Goal: Task Accomplishment & Management: Manage account settings

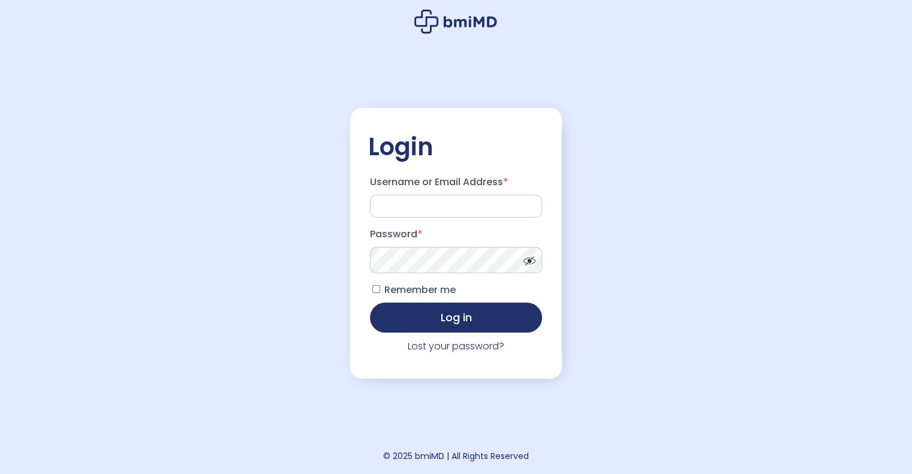
click at [175, 427] on div "Login Username or Email Address * Password * Remember me Log in Lost your passw…" at bounding box center [456, 237] width 912 height 474
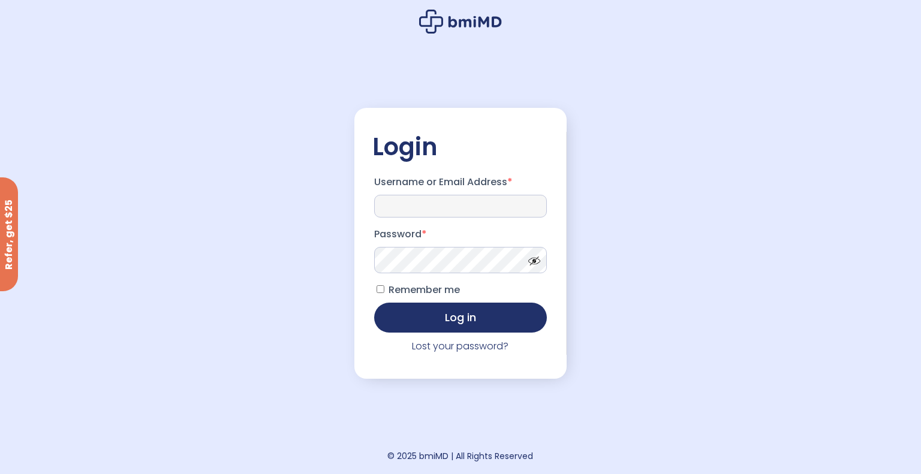
click at [432, 212] on input "Username or Email Address *" at bounding box center [460, 206] width 173 height 23
type input "**********"
click at [374, 303] on button "Log in" at bounding box center [460, 318] width 173 height 30
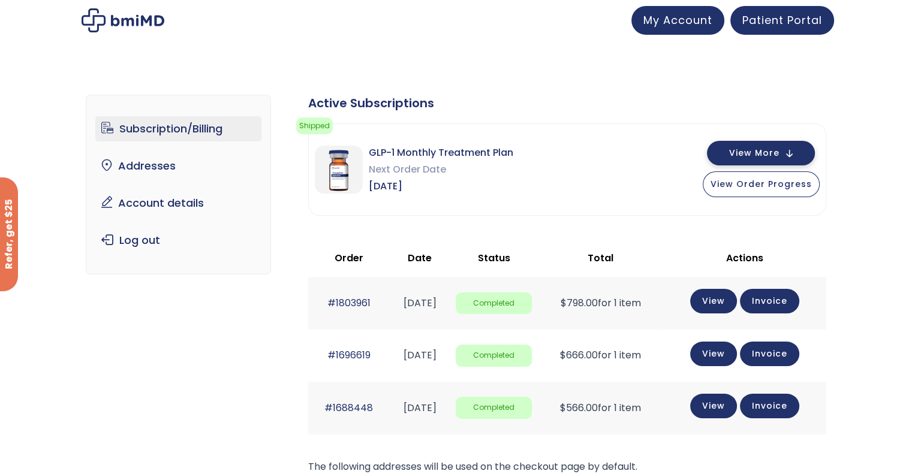
click at [775, 150] on span "View More" at bounding box center [754, 153] width 50 height 8
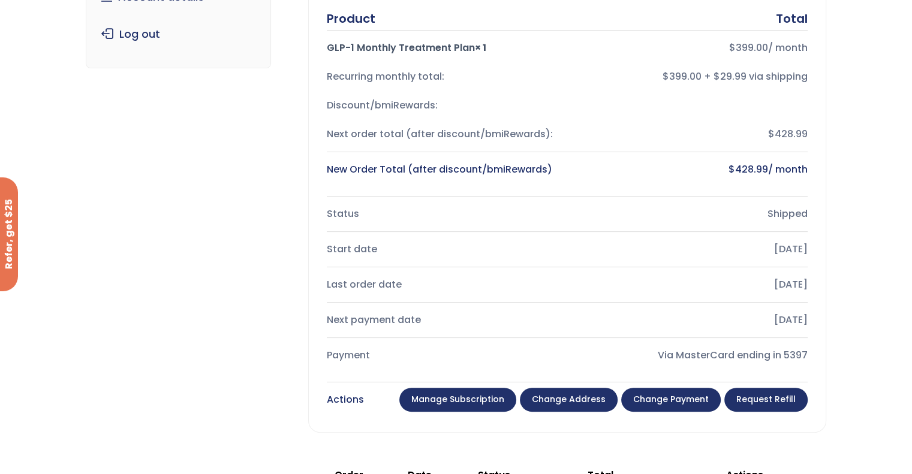
scroll to position [201, 0]
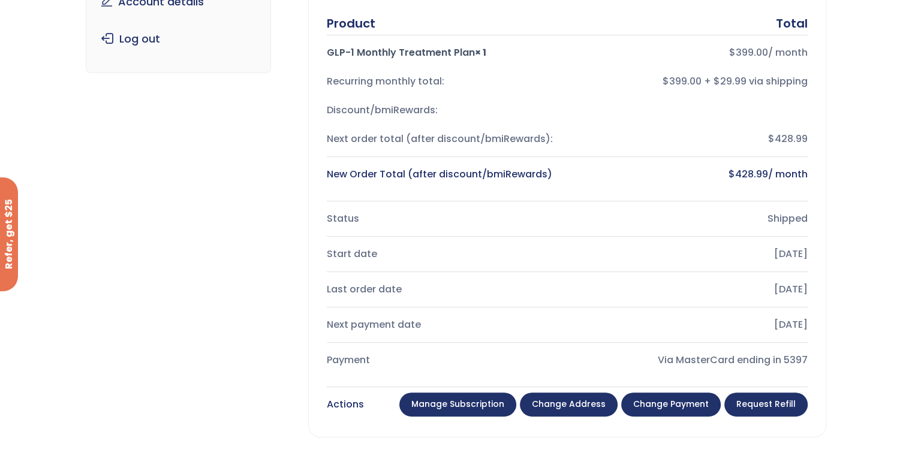
click at [670, 399] on link "Change payment" at bounding box center [671, 405] width 100 height 24
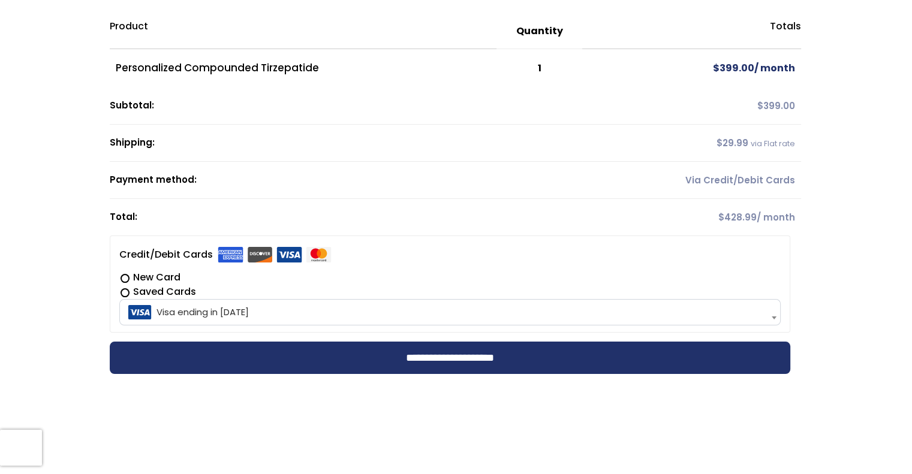
scroll to position [185, 0]
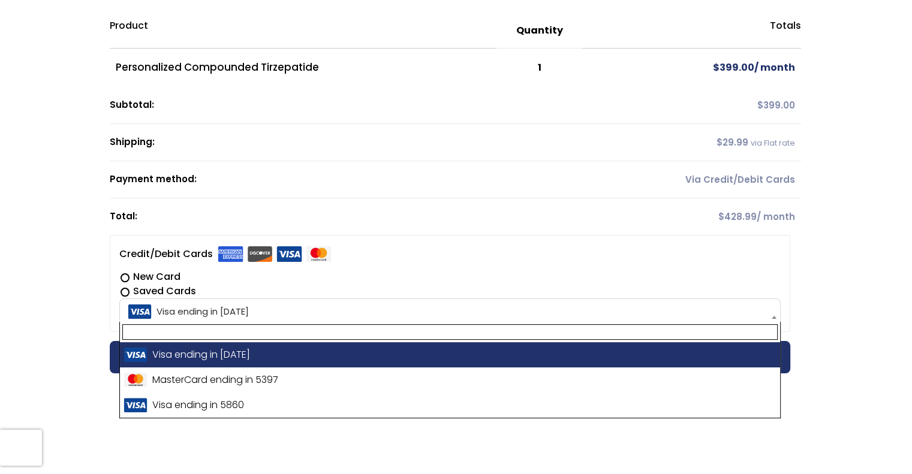
click at [434, 306] on span "Visa ending in 1720" at bounding box center [450, 311] width 654 height 25
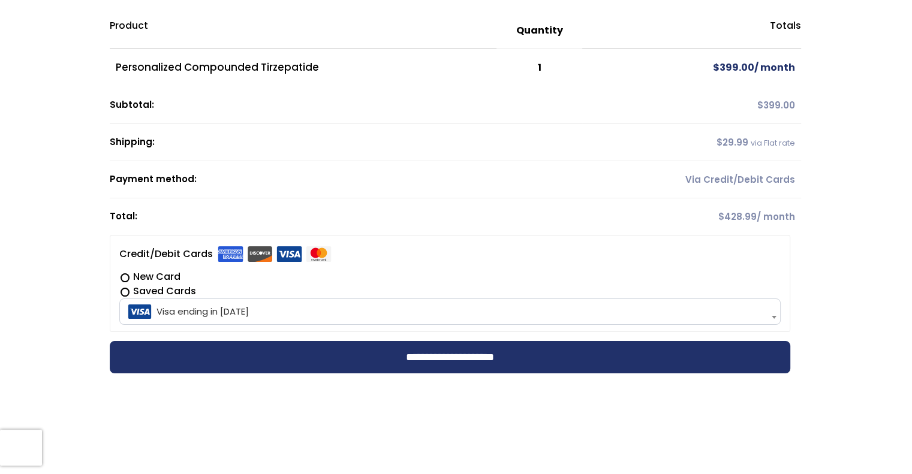
click at [434, 270] on label "New Card" at bounding box center [449, 277] width 661 height 14
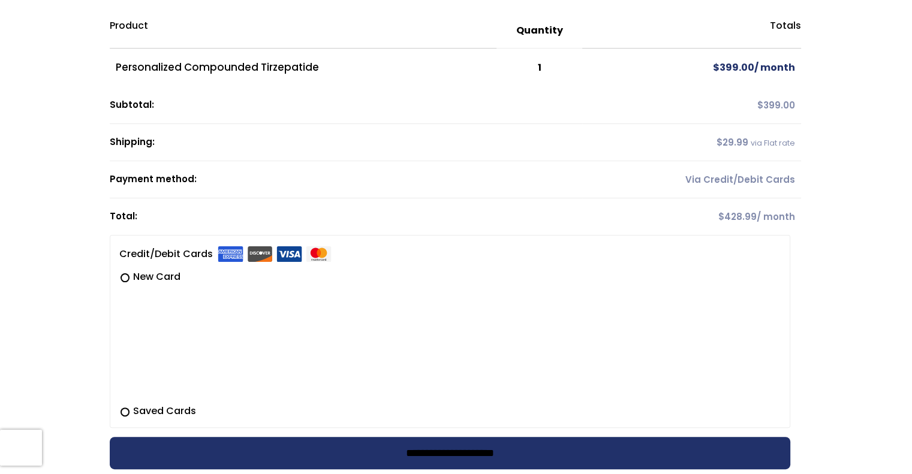
click at [573, 449] on input "**********" at bounding box center [450, 453] width 681 height 32
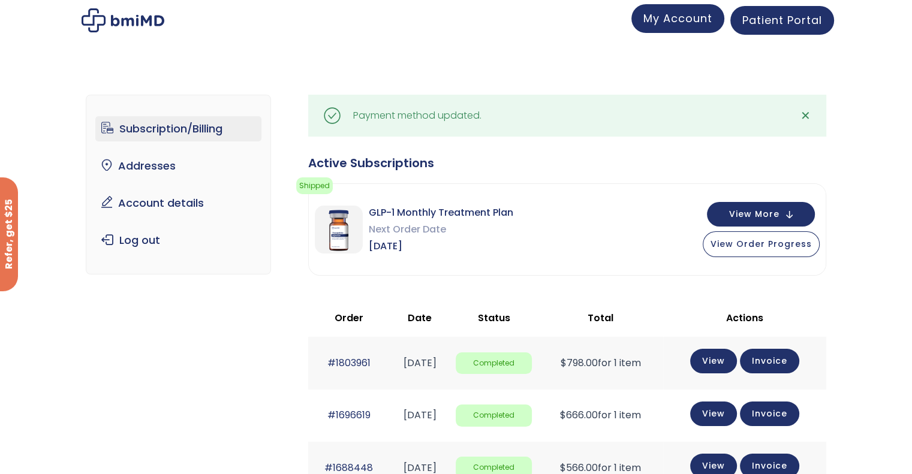
click at [656, 23] on span "My Account" at bounding box center [677, 18] width 69 height 15
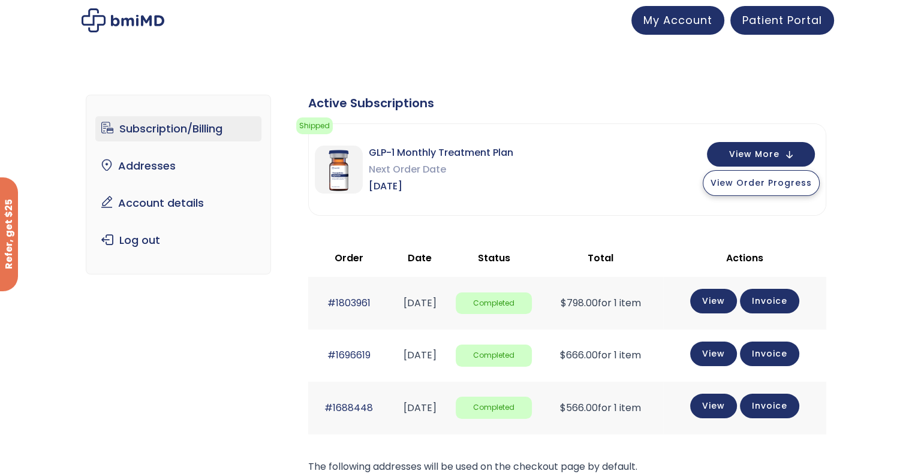
click at [736, 190] on button "View Order Progress" at bounding box center [761, 183] width 117 height 26
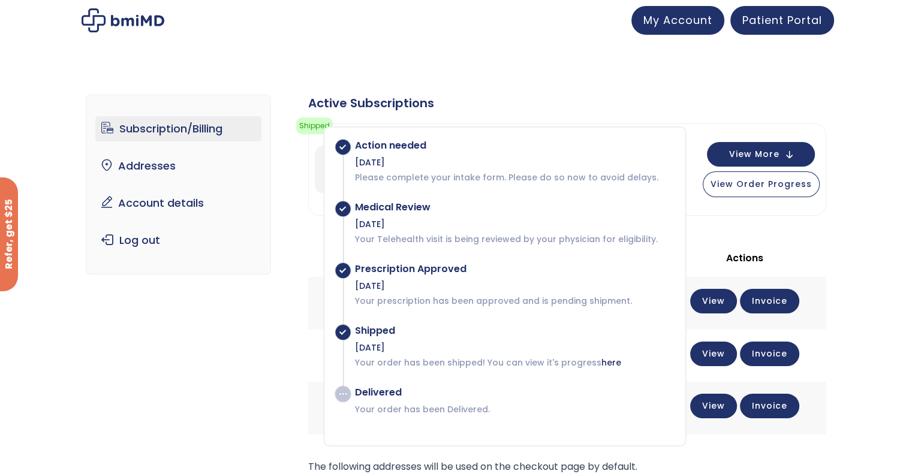
click at [615, 62] on div "Subscription/Billing bmiRewards Addresses Account details Submit a Review Log o…" at bounding box center [456, 383] width 912 height 661
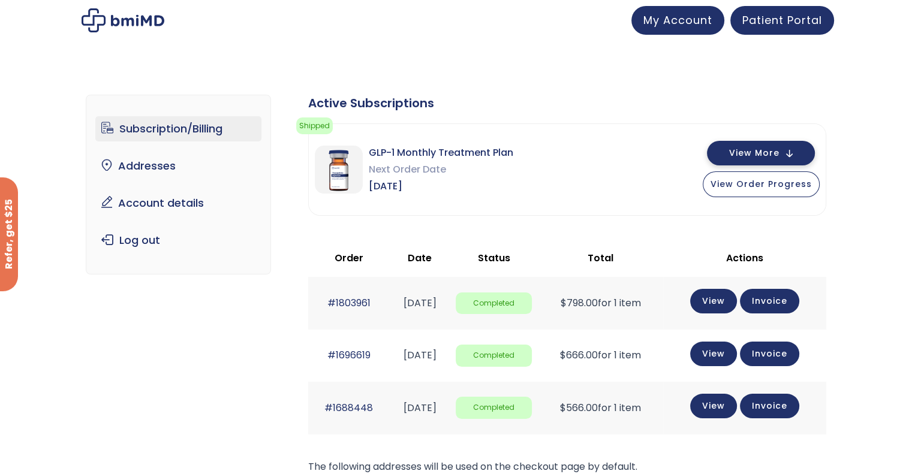
click at [729, 146] on button "View More" at bounding box center [761, 153] width 108 height 25
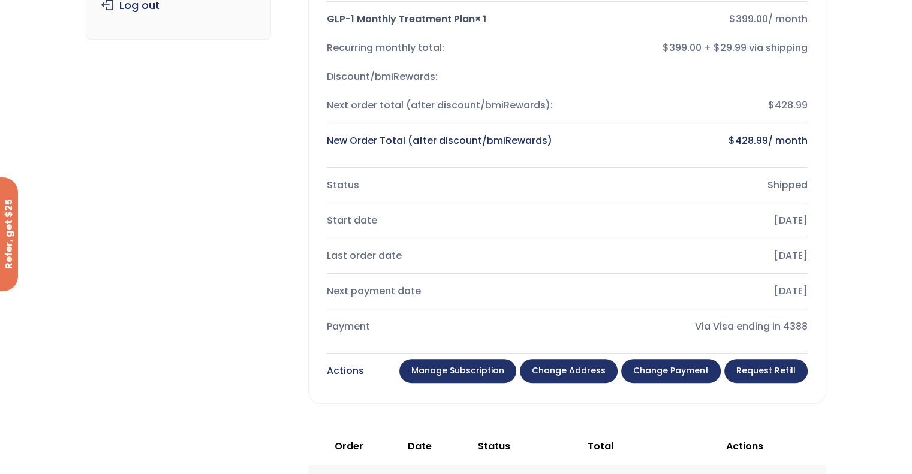
scroll to position [236, 0]
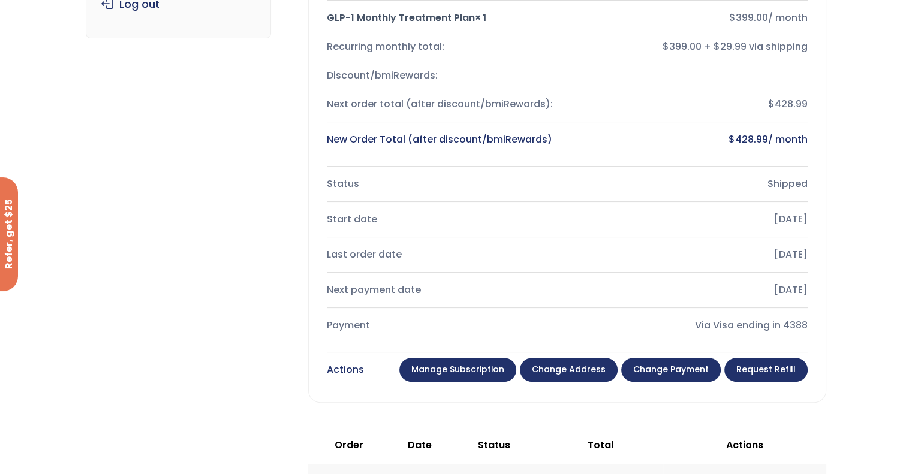
click at [455, 376] on link "Manage Subscription" at bounding box center [457, 370] width 117 height 24
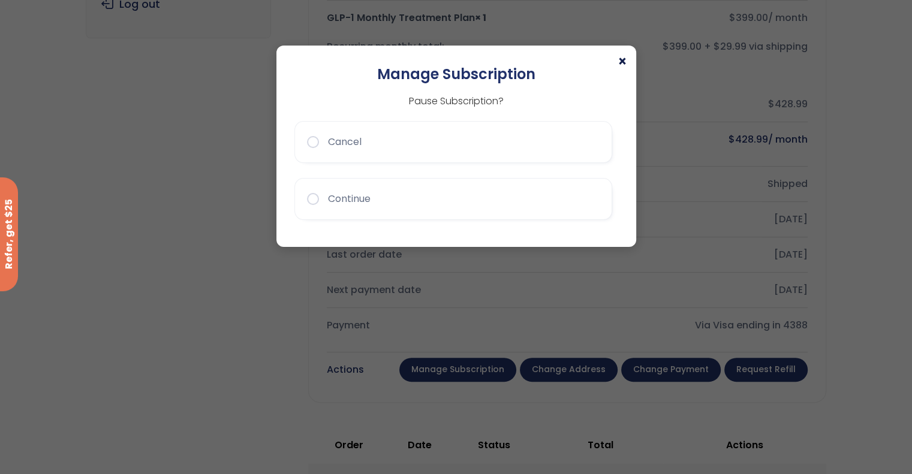
click at [622, 63] on span "×" at bounding box center [623, 62] width 10 height 14
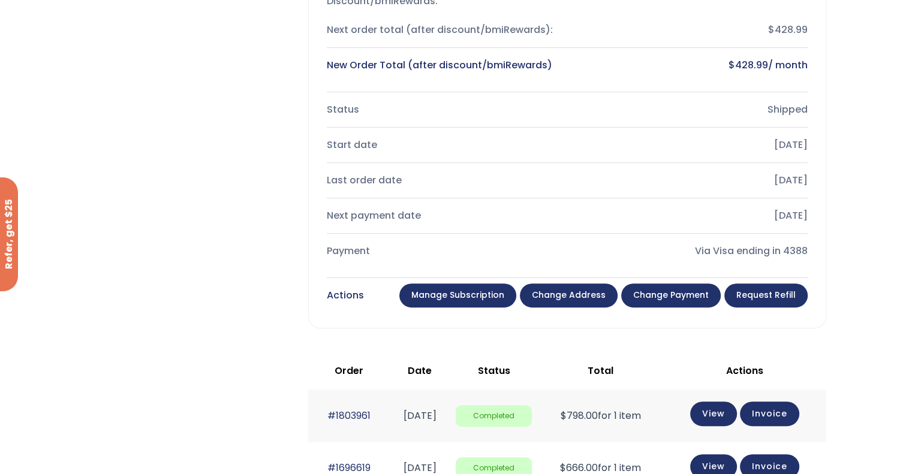
click at [666, 203] on div "Next payment date Aug 15, 2025" at bounding box center [567, 215] width 481 height 29
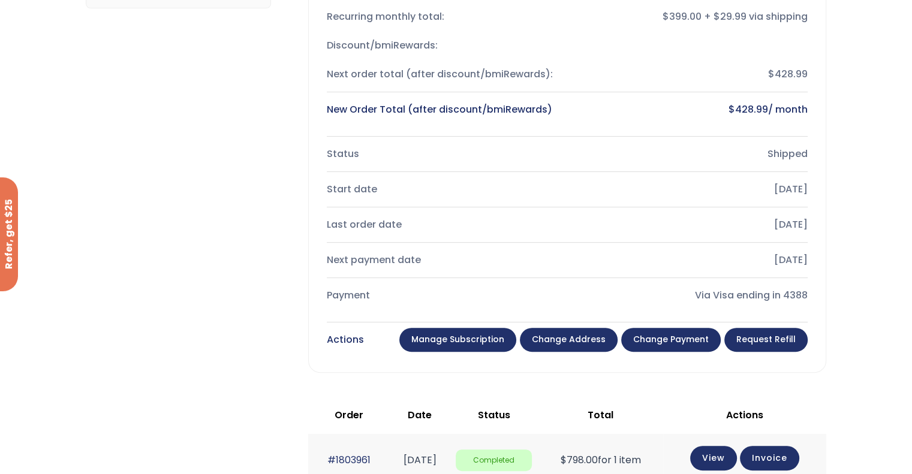
scroll to position [0, 0]
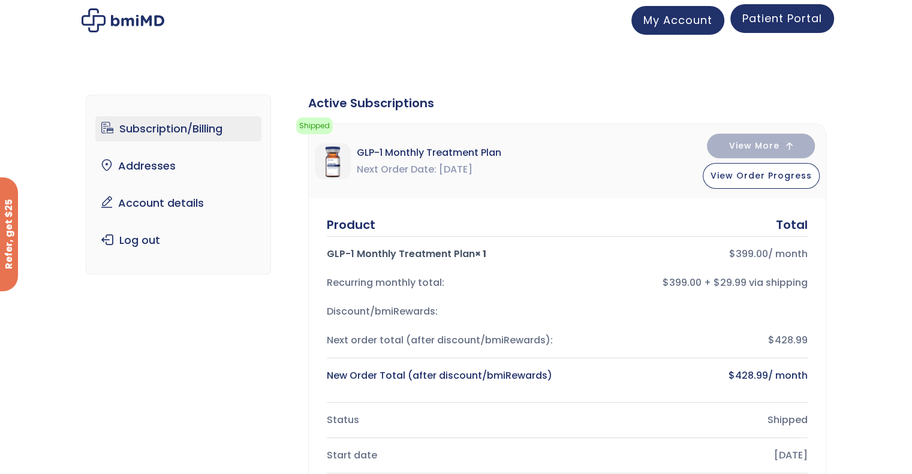
click at [771, 23] on span "Patient Portal" at bounding box center [782, 18] width 80 height 15
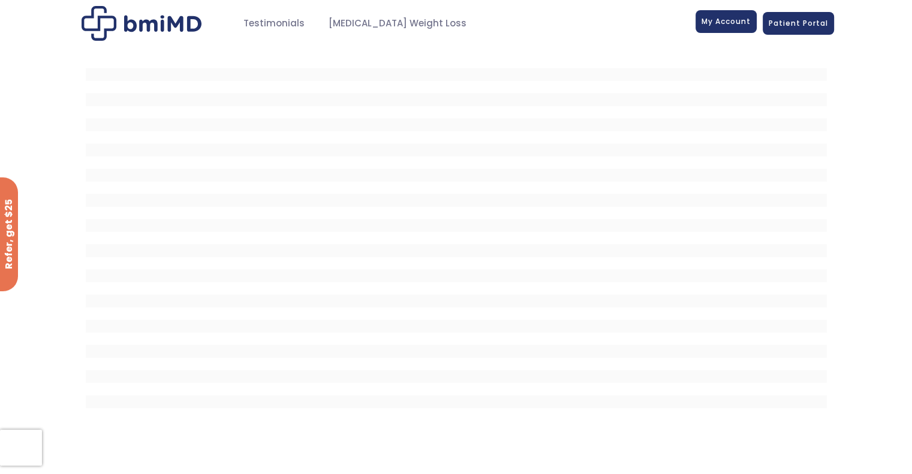
click at [714, 29] on link "My Account" at bounding box center [726, 21] width 61 height 23
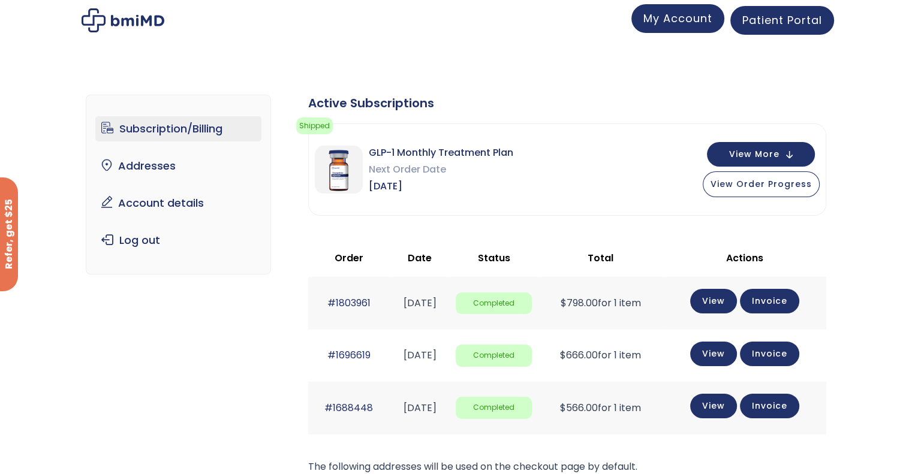
click at [679, 25] on span "My Account" at bounding box center [677, 18] width 69 height 15
